Goal: Information Seeking & Learning: Find specific fact

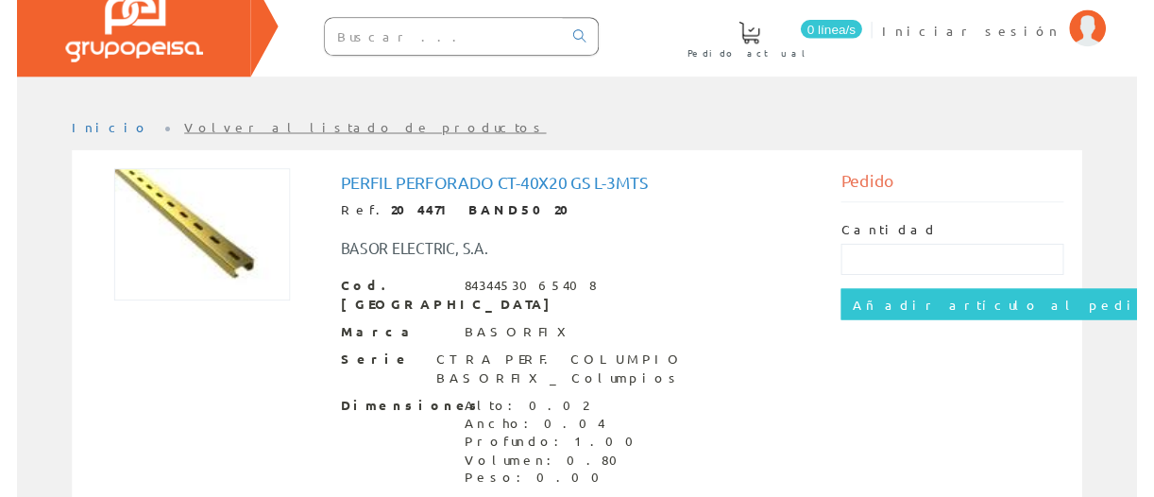
scroll to position [38, 0]
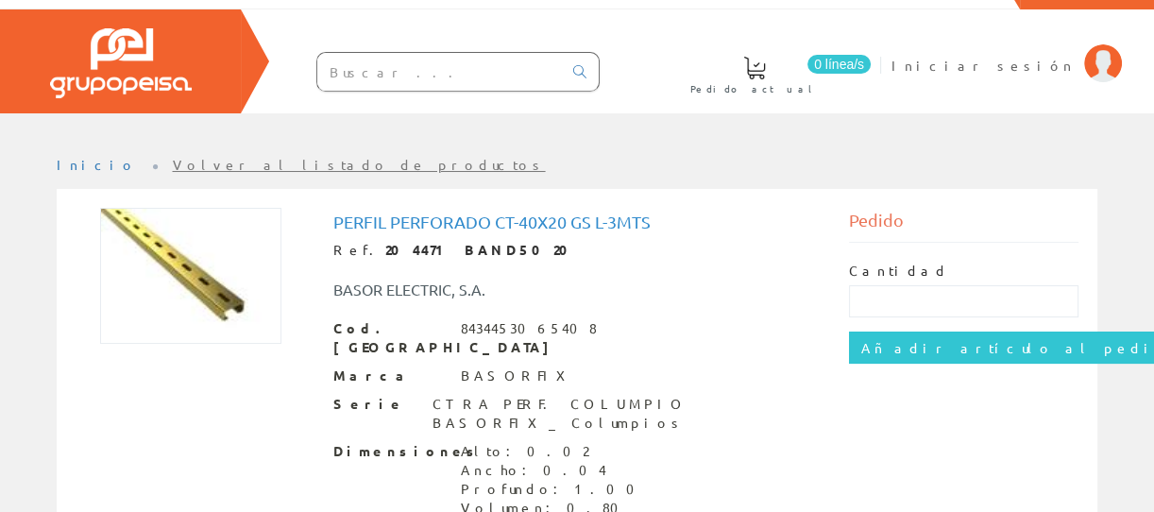
click at [494, 75] on input "text" at bounding box center [439, 72] width 245 height 38
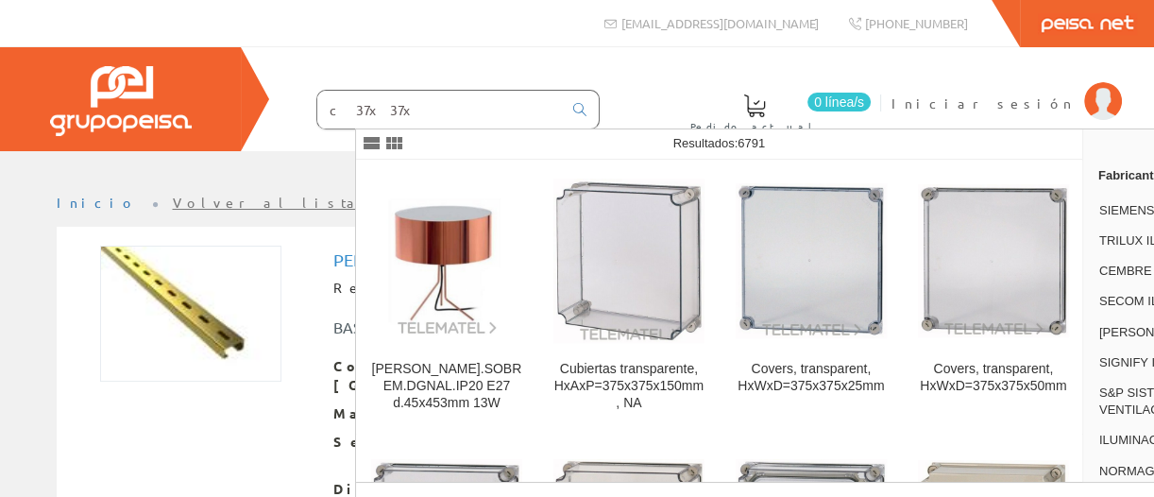
click at [496, 111] on input "c 37x37x" at bounding box center [439, 110] width 245 height 38
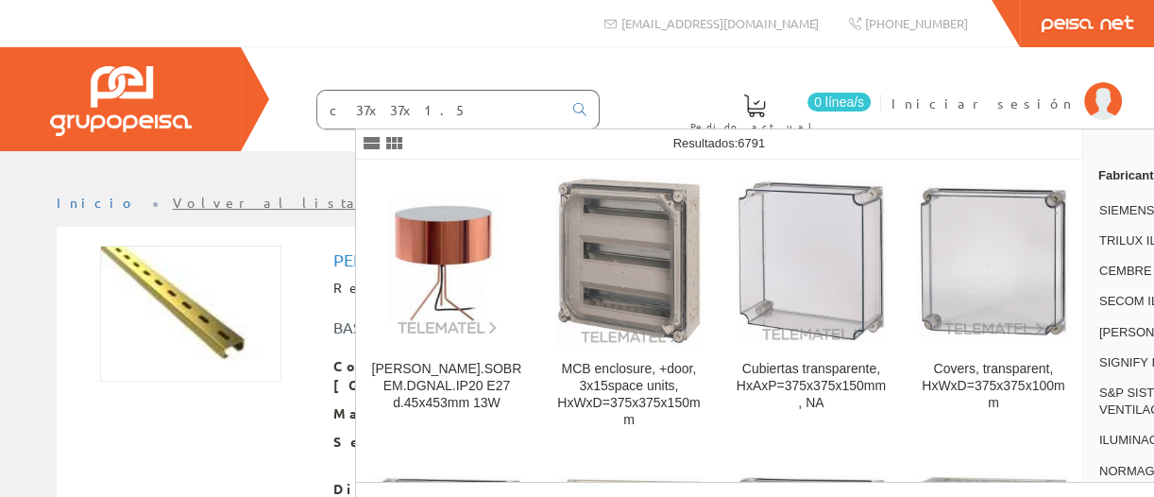
type input "c 37x37x1.5"
